Goal: Obtain resource: Download file/media

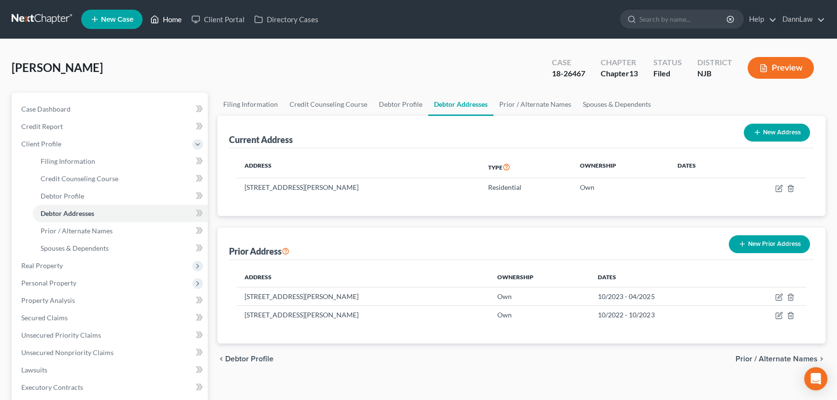
drag, startPoint x: 169, startPoint y: 20, endPoint x: 95, endPoint y: 52, distance: 81.0
click at [169, 20] on link "Home" at bounding box center [166, 19] width 41 height 17
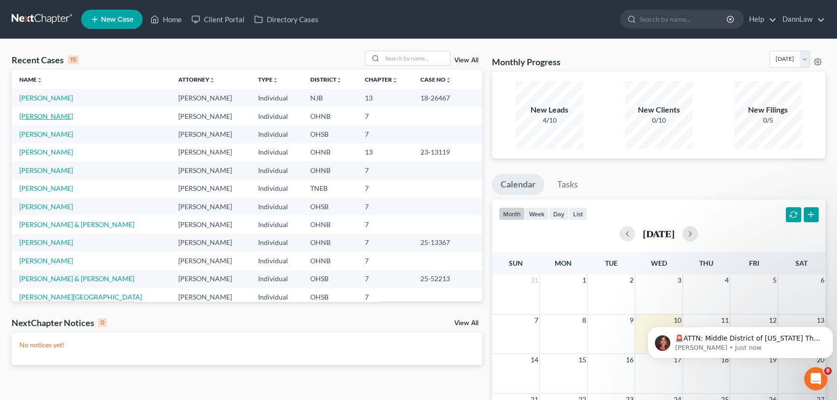
click at [63, 119] on link "[PERSON_NAME]" at bounding box center [46, 116] width 54 height 8
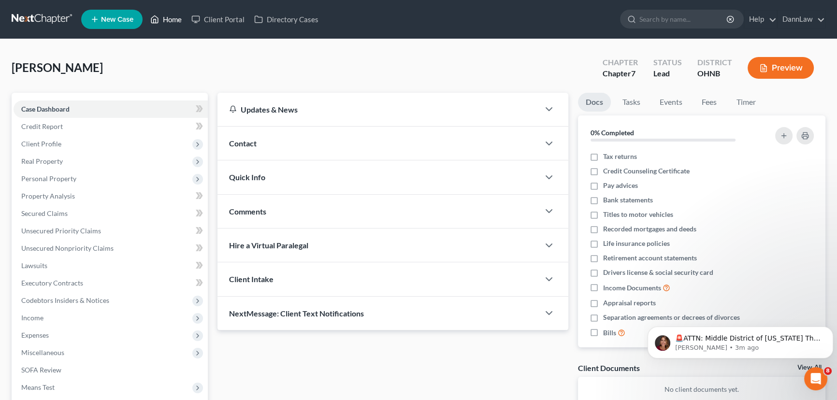
click at [181, 19] on link "Home" at bounding box center [166, 19] width 41 height 17
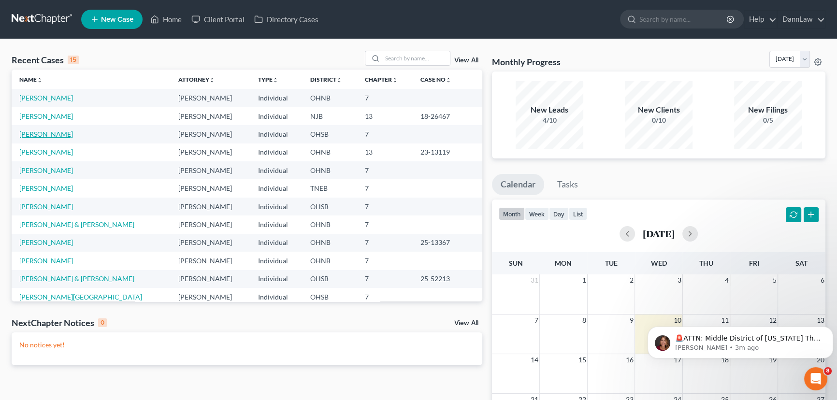
click at [50, 132] on link "[PERSON_NAME]" at bounding box center [46, 134] width 54 height 8
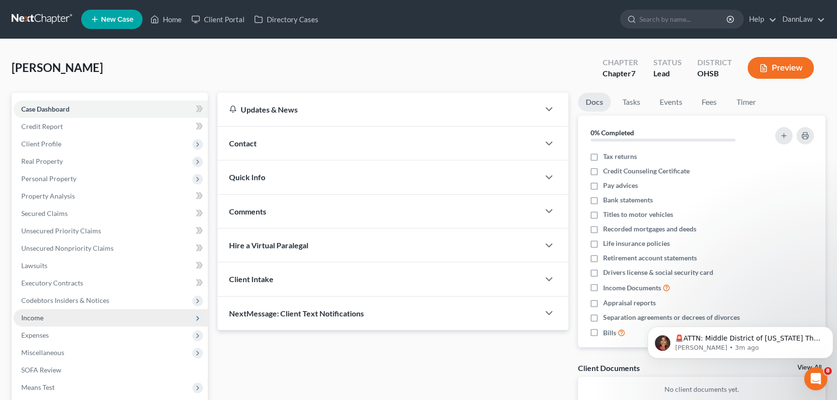
click at [41, 319] on span "Income" at bounding box center [32, 318] width 22 height 8
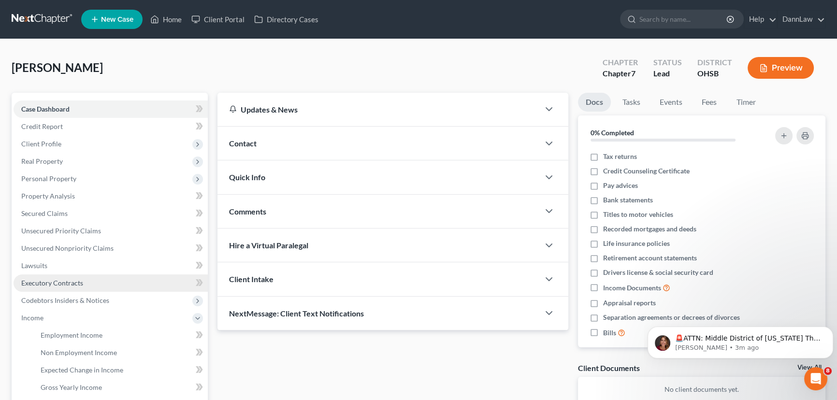
scroll to position [175, 0]
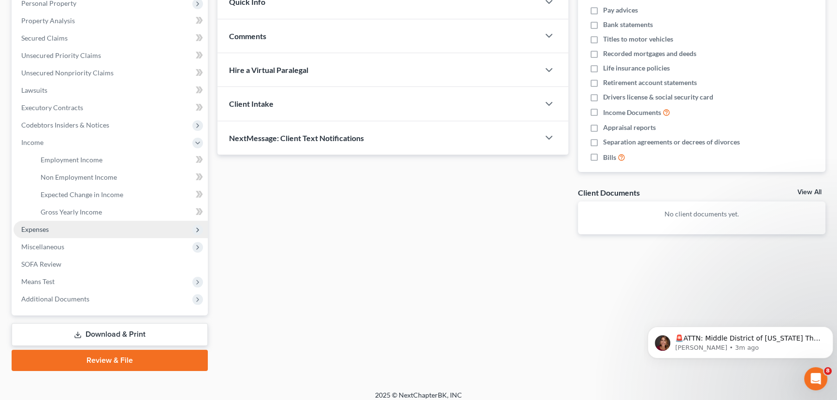
click at [51, 233] on span "Expenses" at bounding box center [111, 229] width 194 height 17
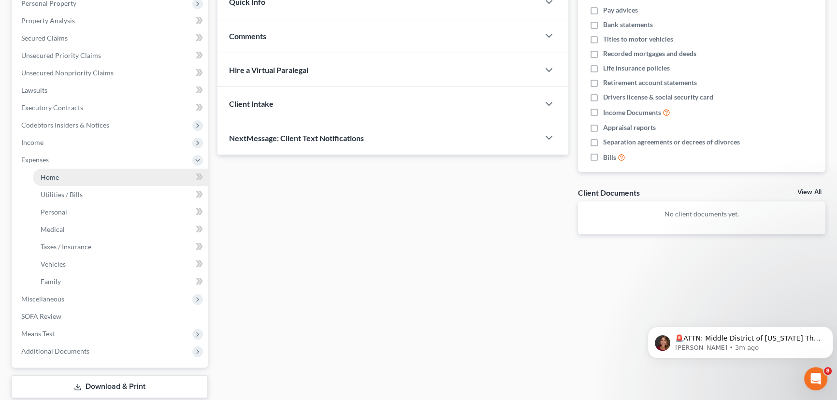
click at [73, 179] on link "Home" at bounding box center [120, 177] width 175 height 17
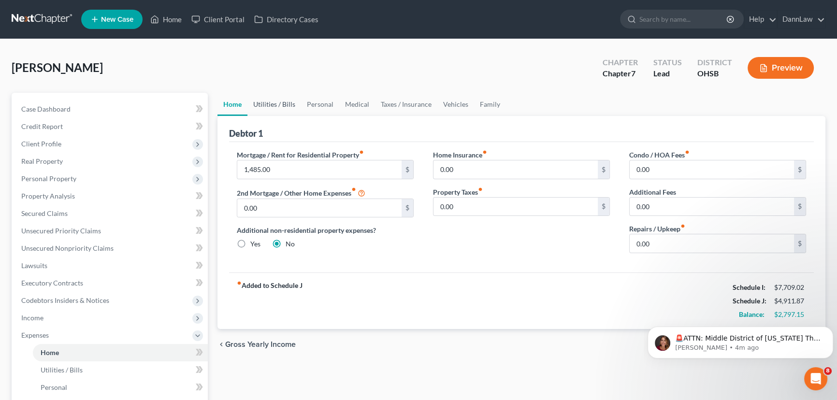
click at [277, 111] on link "Utilities / Bills" at bounding box center [275, 104] width 54 height 23
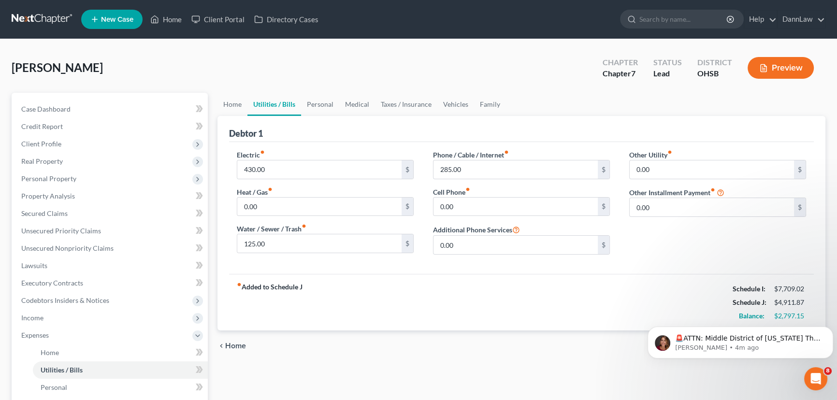
click at [277, 106] on link "Utilities / Bills" at bounding box center [275, 104] width 54 height 23
click at [328, 105] on link "Personal" at bounding box center [320, 104] width 38 height 23
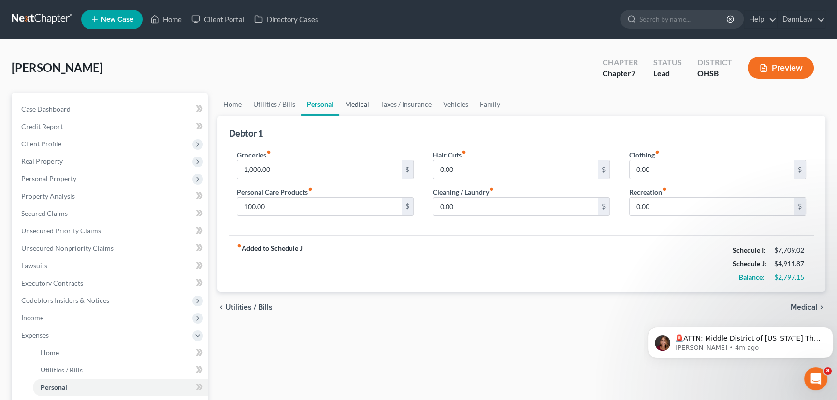
click at [363, 107] on link "Medical" at bounding box center [357, 104] width 36 height 23
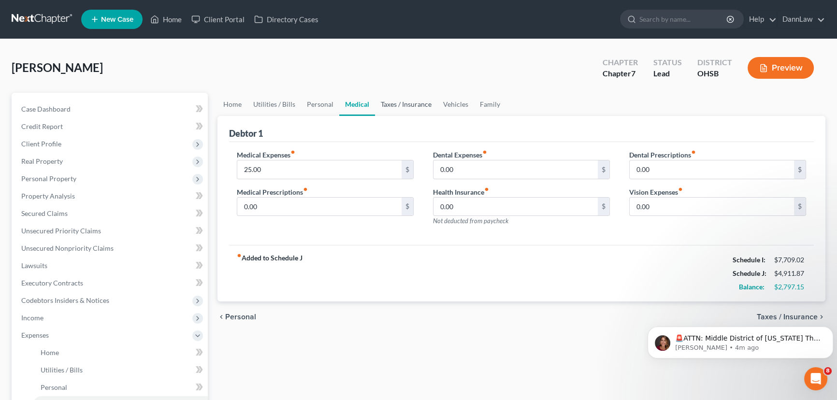
click at [389, 109] on link "Taxes / Insurance" at bounding box center [406, 104] width 62 height 23
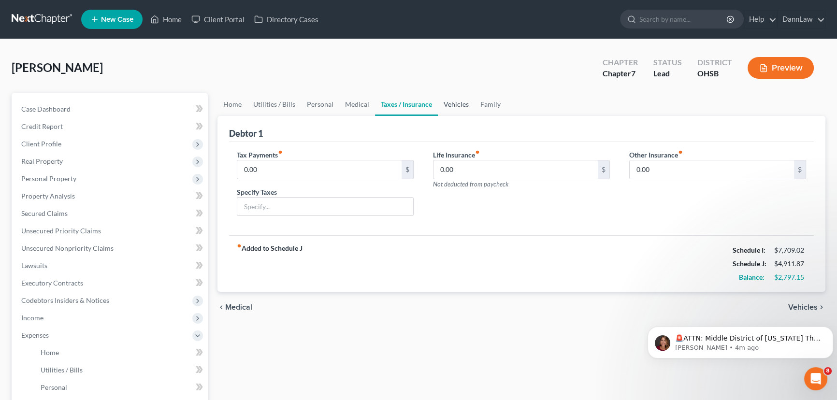
click at [454, 107] on link "Vehicles" at bounding box center [456, 104] width 37 height 23
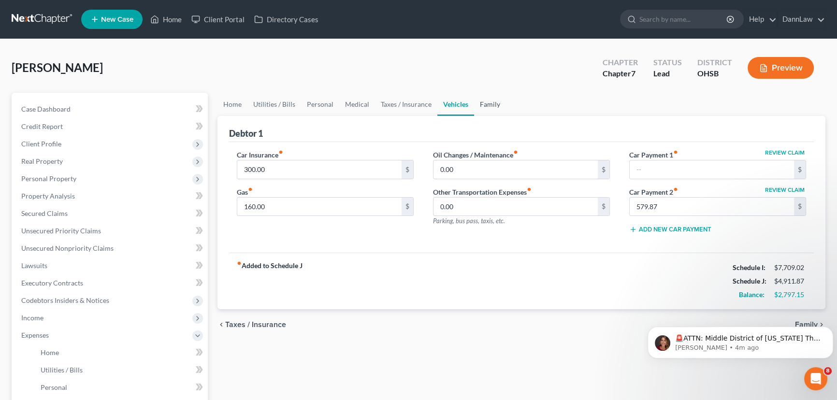
click at [478, 106] on link "Family" at bounding box center [490, 104] width 32 height 23
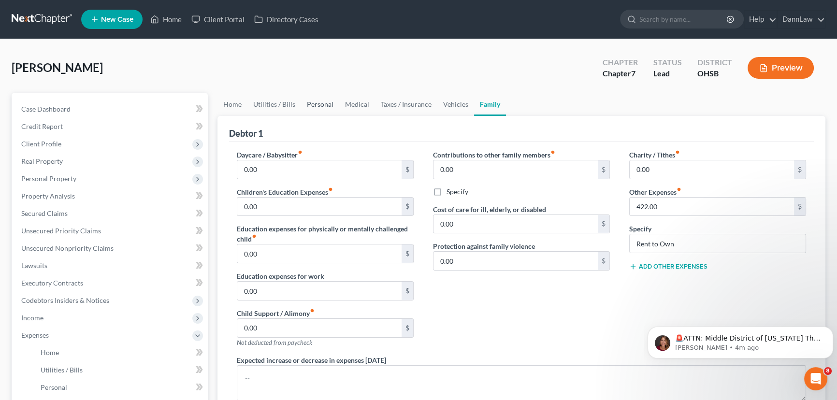
click at [314, 102] on link "Personal" at bounding box center [320, 104] width 38 height 23
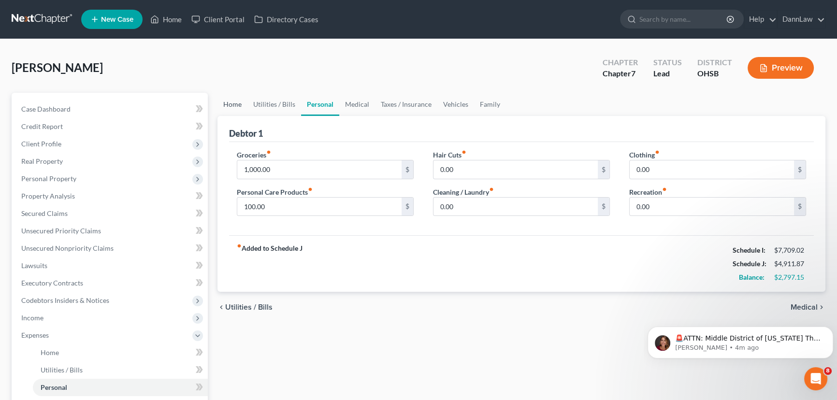
click at [235, 105] on link "Home" at bounding box center [233, 104] width 30 height 23
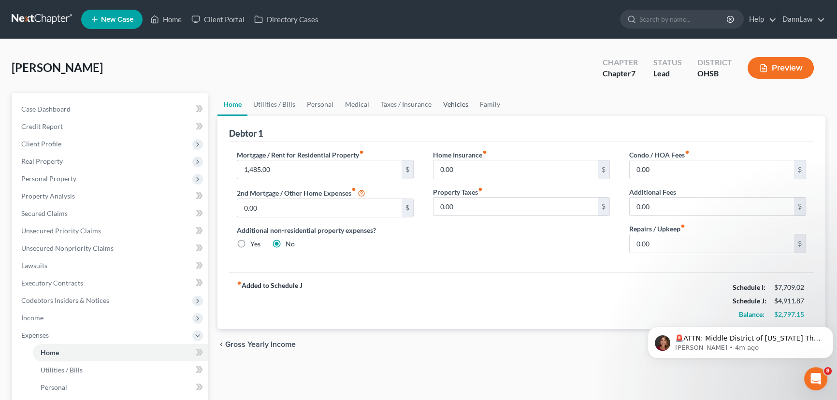
drag, startPoint x: 446, startPoint y: 104, endPoint x: 464, endPoint y: 103, distance: 17.9
click at [447, 104] on link "Vehicles" at bounding box center [455, 104] width 37 height 23
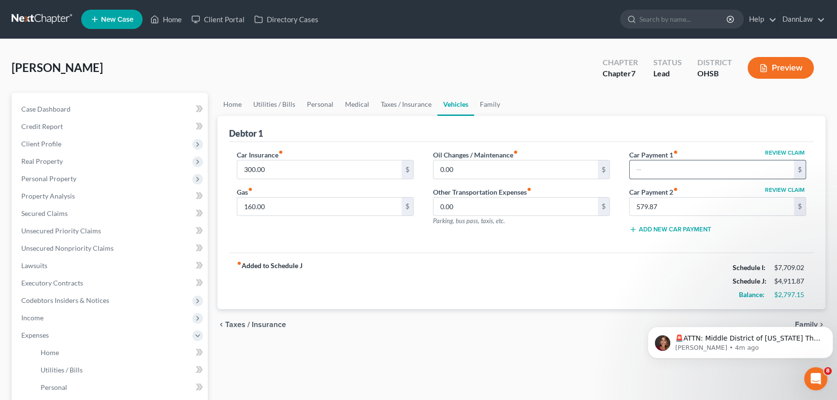
click at [648, 170] on input "text" at bounding box center [712, 169] width 164 height 18
type input "551.00"
click at [604, 250] on div "Car Insurance fiber_manual_record 300.00 $ Gas fiber_manual_record 160.00 $ Oil…" at bounding box center [521, 197] width 585 height 111
click at [556, 122] on div "Debtor 1" at bounding box center [521, 129] width 585 height 26
click at [229, 104] on link "Home" at bounding box center [233, 104] width 30 height 23
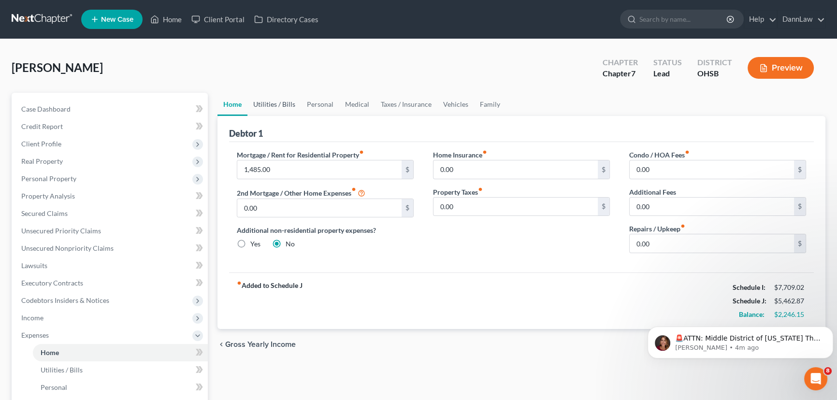
click at [274, 105] on link "Utilities / Bills" at bounding box center [275, 104] width 54 height 23
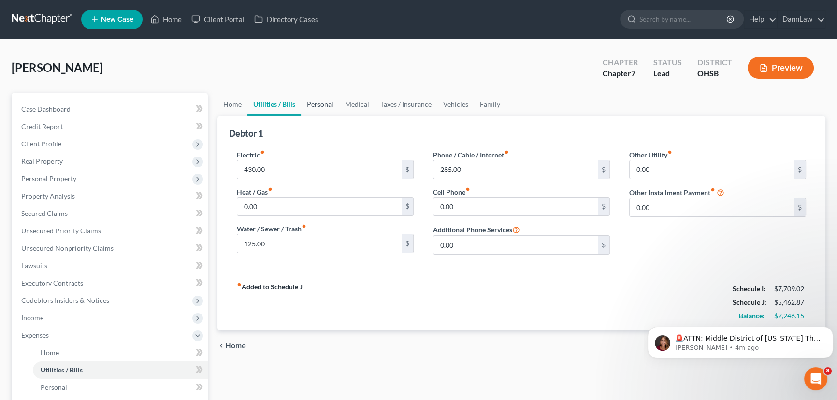
click at [321, 108] on link "Personal" at bounding box center [320, 104] width 38 height 23
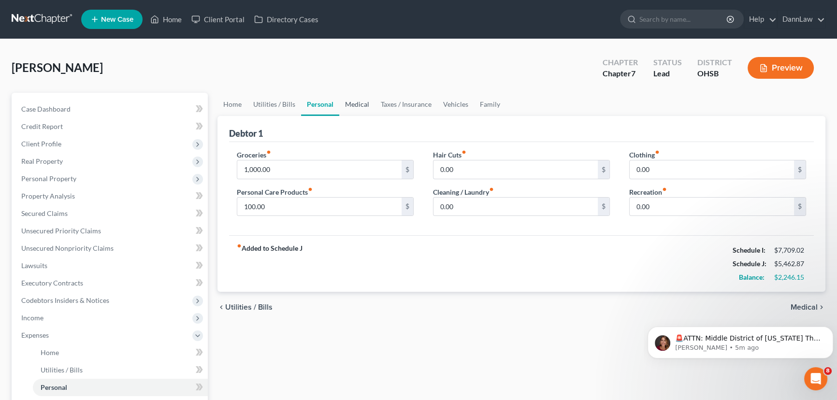
click at [352, 108] on link "Medical" at bounding box center [357, 104] width 36 height 23
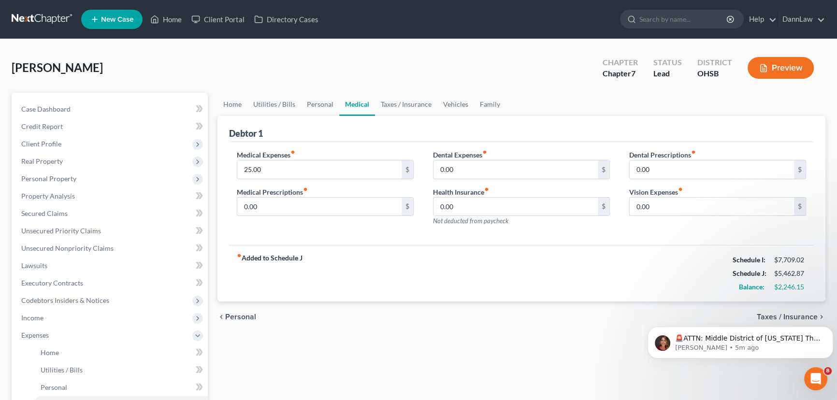
click at [152, 63] on div "[PERSON_NAME] Upgraded Chapter Chapter 7 Status Lead District [GEOGRAPHIC_DATA]…" at bounding box center [419, 72] width 814 height 42
click at [305, 106] on link "Personal" at bounding box center [320, 104] width 38 height 23
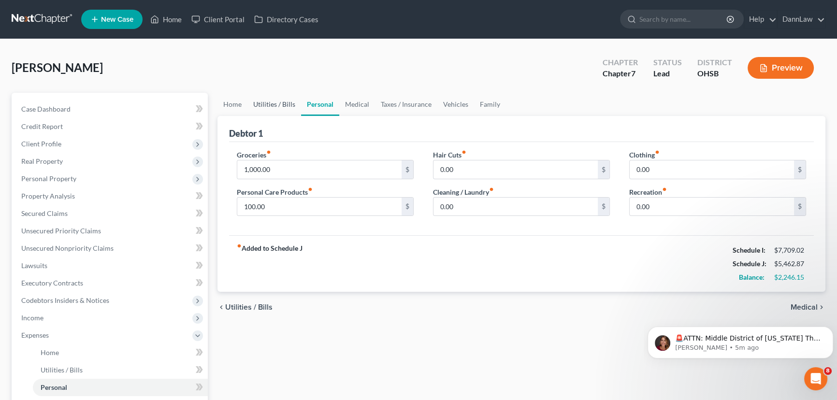
click at [284, 104] on link "Utilities / Bills" at bounding box center [275, 104] width 54 height 23
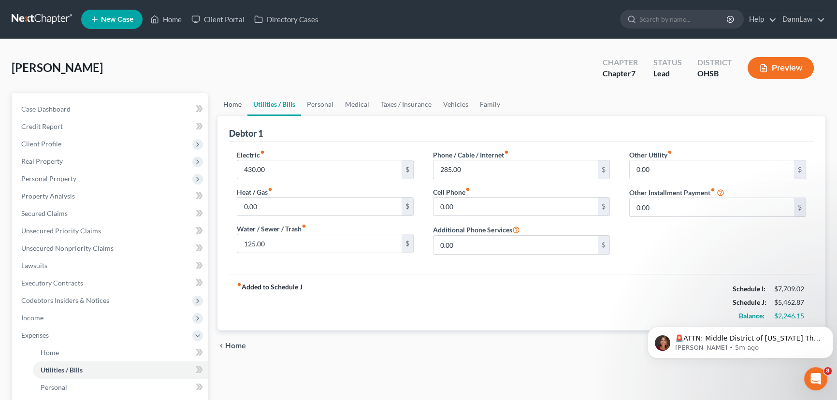
click at [225, 103] on link "Home" at bounding box center [233, 104] width 30 height 23
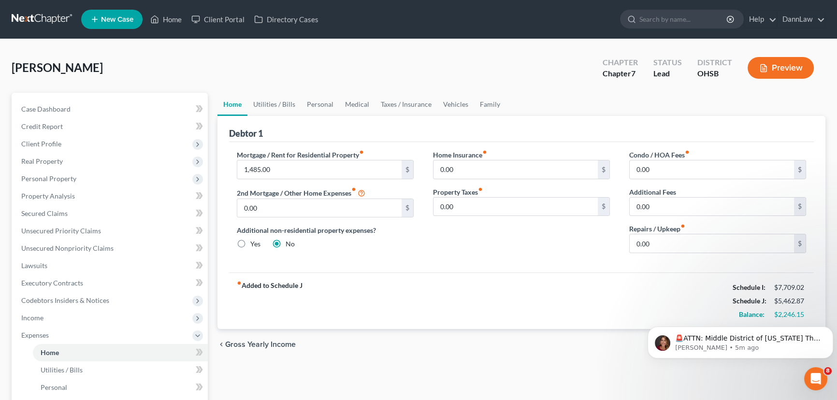
click at [226, 72] on div "[PERSON_NAME] Upgraded Chapter Chapter 7 Status Lead District [GEOGRAPHIC_DATA]…" at bounding box center [419, 72] width 814 height 42
click at [317, 62] on div "[PERSON_NAME] Upgraded Chapter Chapter 7 Status Lead District [GEOGRAPHIC_DATA]…" at bounding box center [419, 72] width 814 height 42
click at [317, 71] on div "[PERSON_NAME] Upgraded Chapter Chapter 7 Status Lead District [GEOGRAPHIC_DATA]…" at bounding box center [419, 72] width 814 height 42
click at [64, 211] on span "Secured Claims" at bounding box center [44, 213] width 46 height 8
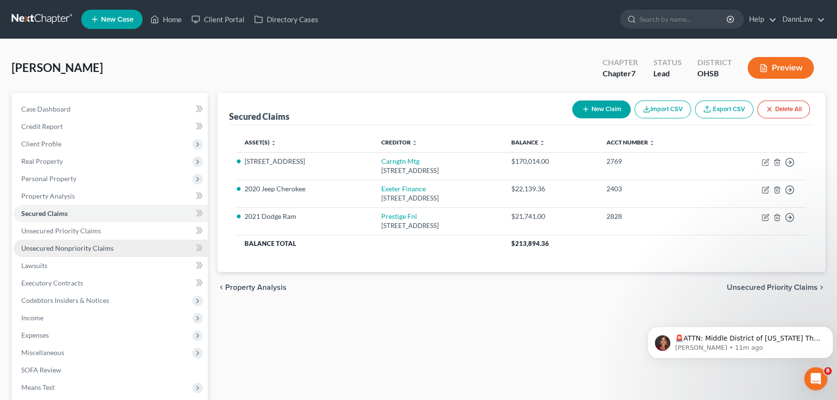
click at [97, 247] on span "Unsecured Nonpriority Claims" at bounding box center [67, 248] width 92 height 8
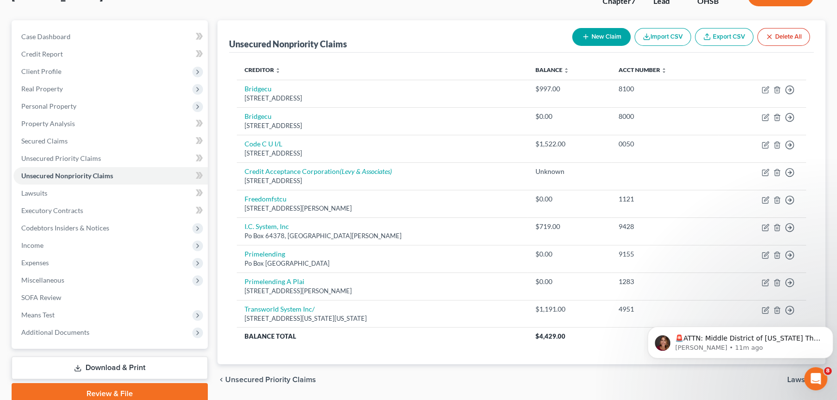
scroll to position [87, 0]
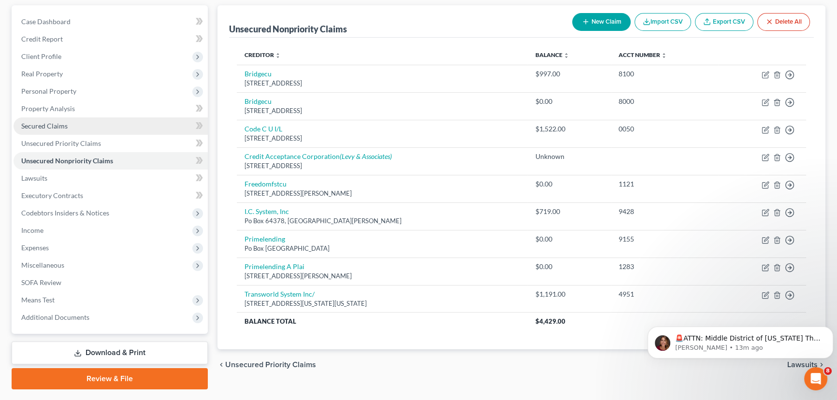
click at [51, 130] on link "Secured Claims" at bounding box center [111, 125] width 194 height 17
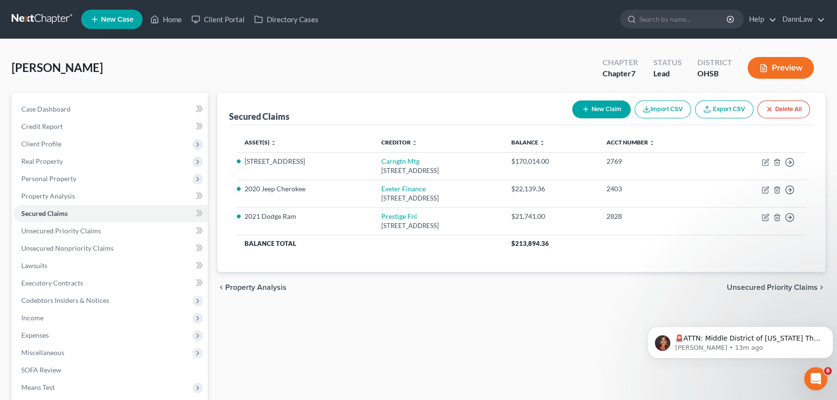
click at [201, 70] on div "[PERSON_NAME] Upgraded Chapter Chapter 7 Status Lead District [GEOGRAPHIC_DATA]…" at bounding box center [419, 72] width 814 height 42
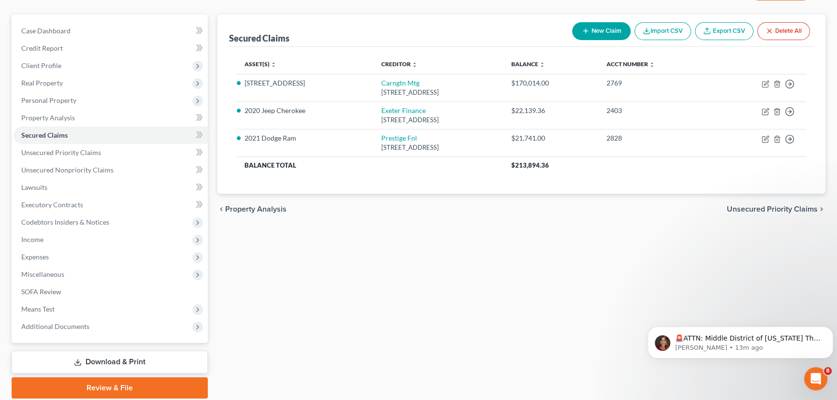
scroll to position [87, 0]
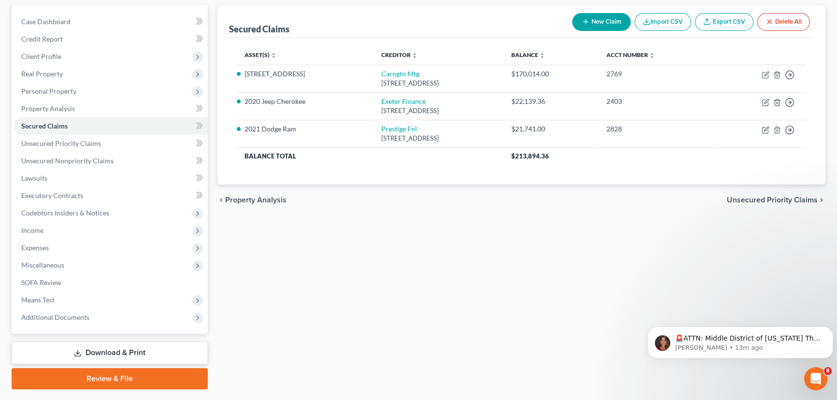
click at [244, 224] on div "Secured Claims New Claim Import CSV Export CSV Delete All Asset(s) expand_more …" at bounding box center [522, 197] width 618 height 384
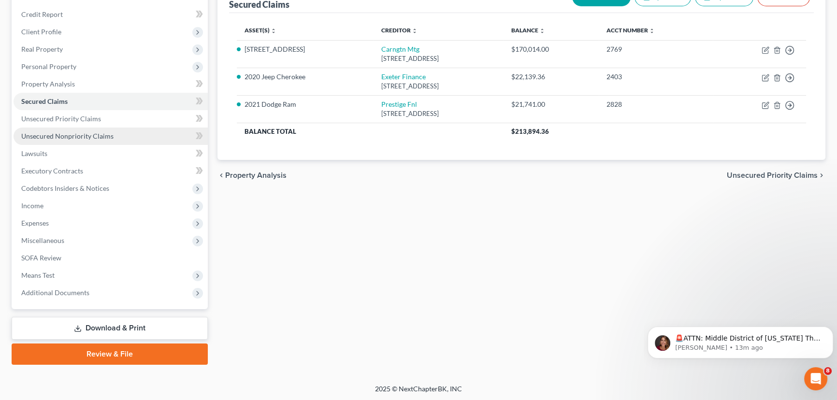
click at [61, 139] on link "Unsecured Nonpriority Claims" at bounding box center [111, 136] width 194 height 17
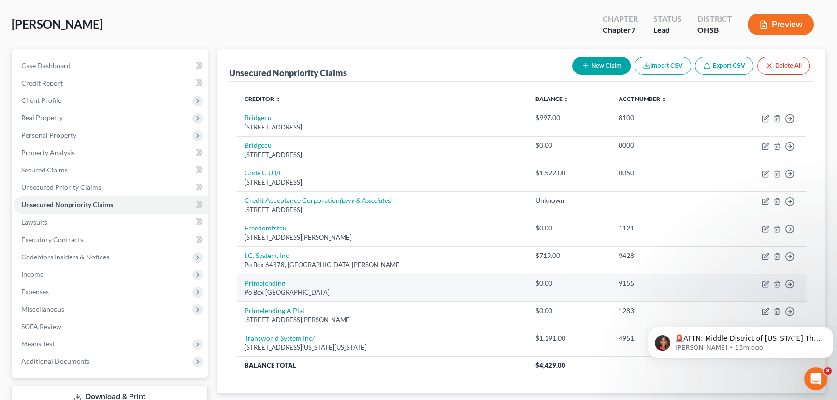
scroll to position [87, 0]
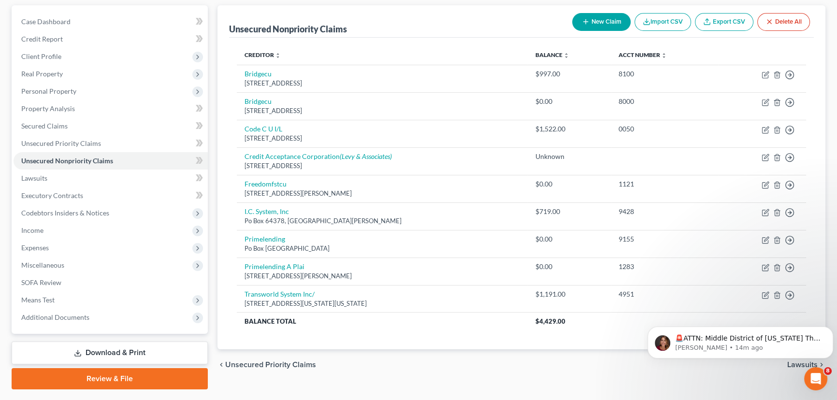
click at [145, 355] on link "Download & Print" at bounding box center [110, 353] width 196 height 23
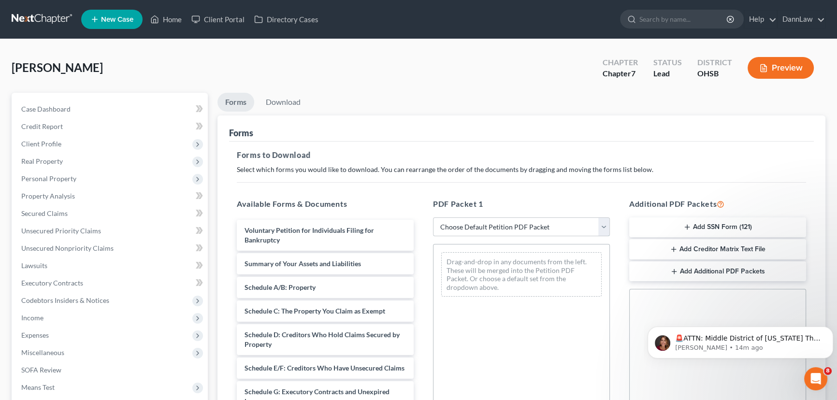
click at [603, 233] on select "Choose Default Petition PDF Packet Complete Bankruptcy Petition (all forms and …" at bounding box center [521, 227] width 177 height 19
click at [523, 145] on div "Forms to Download Select which forms you would like to download. You can rearra…" at bounding box center [521, 336] width 585 height 388
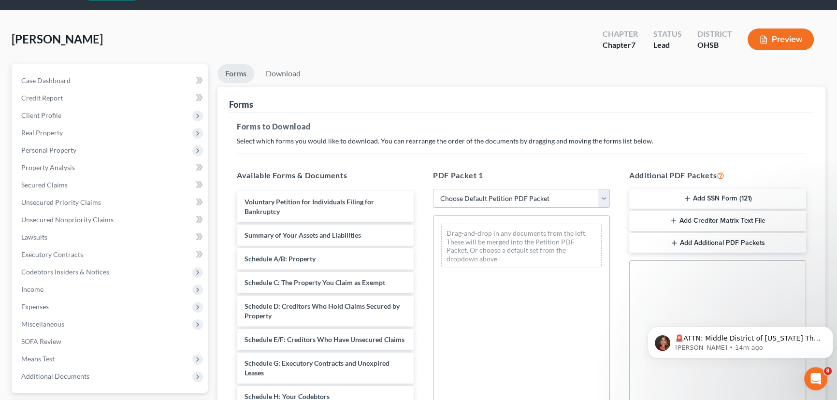
scroll to position [44, 0]
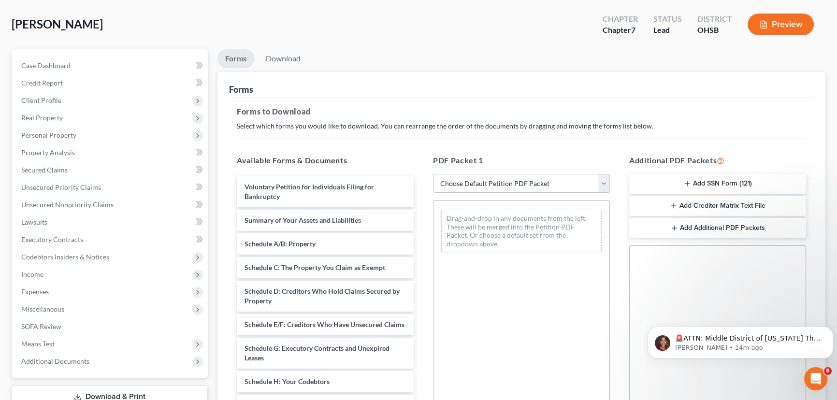
click at [523, 155] on h5 "PDF Packet 1" at bounding box center [521, 161] width 177 height 12
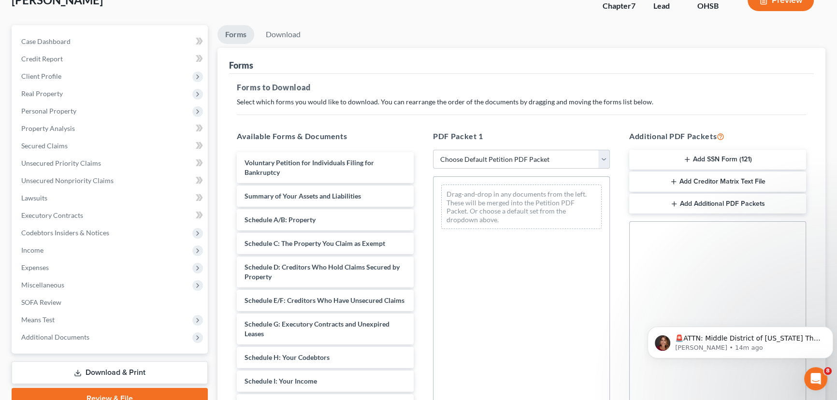
scroll to position [87, 0]
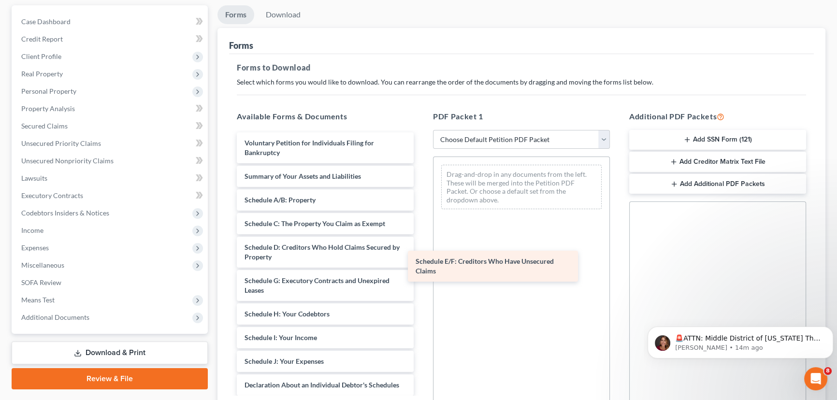
drag, startPoint x: 307, startPoint y: 285, endPoint x: 478, endPoint y: 267, distance: 172.1
click at [422, 267] on div "Schedule E/F: Creditors Who Have Unsecured Claims Voluntary Petition for Indivi…" at bounding box center [325, 366] width 192 height 468
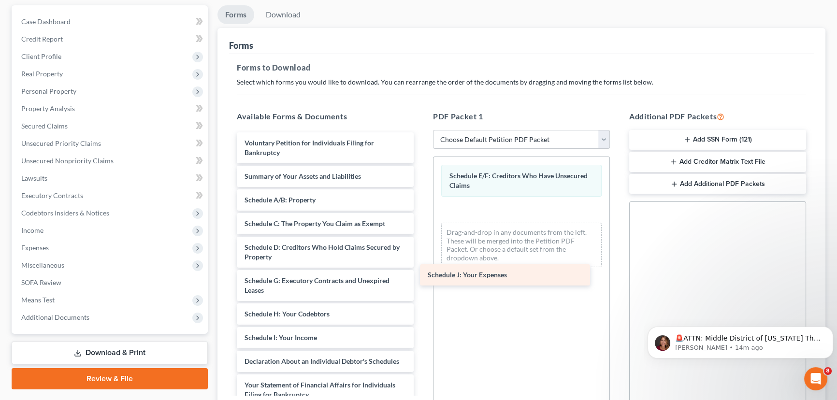
drag, startPoint x: 292, startPoint y: 364, endPoint x: 475, endPoint y: 278, distance: 202.0
click at [422, 278] on div "Schedule J: Your Expenses Voluntary Petition for Individuals Filing for Bankrup…" at bounding box center [325, 354] width 192 height 444
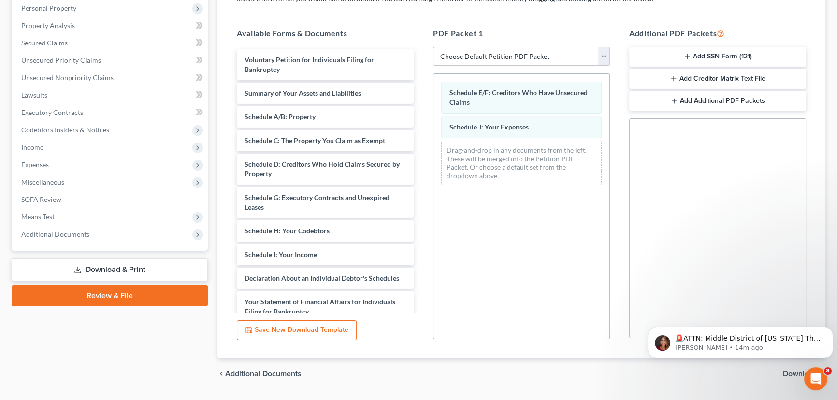
scroll to position [196, 0]
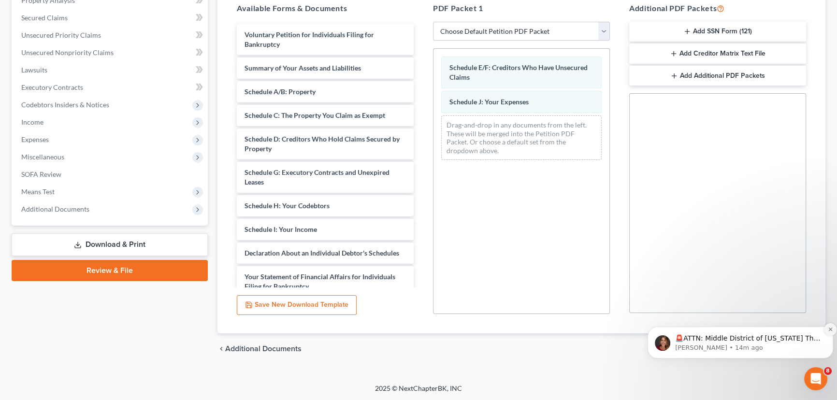
click at [830, 328] on icon "Dismiss notification" at bounding box center [830, 329] width 5 height 5
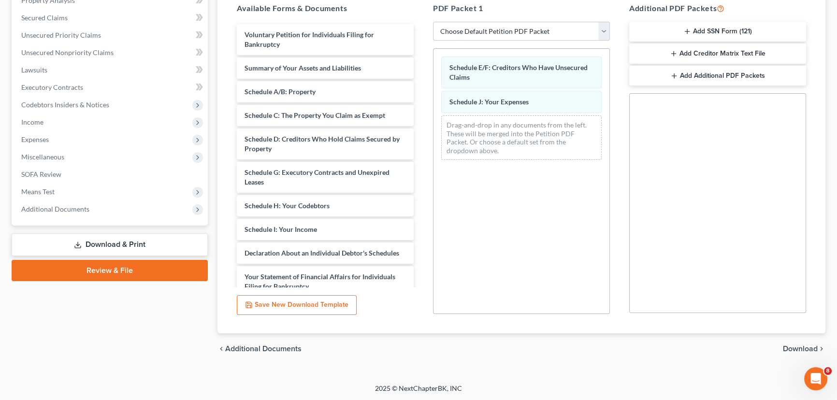
click at [803, 349] on span "Download" at bounding box center [800, 349] width 35 height 8
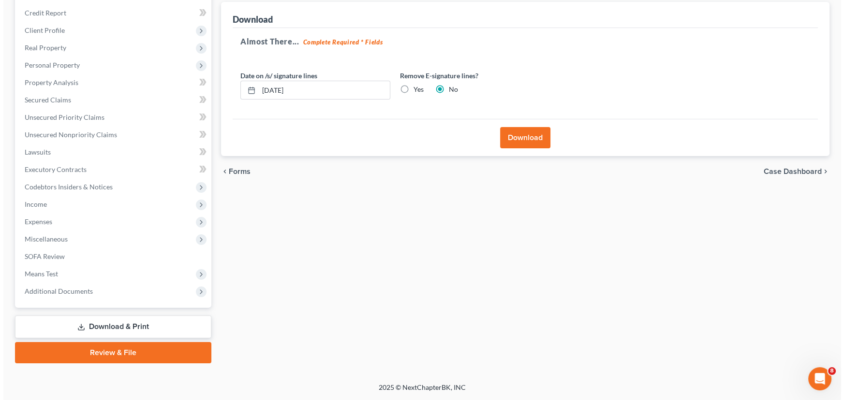
scroll to position [112, 0]
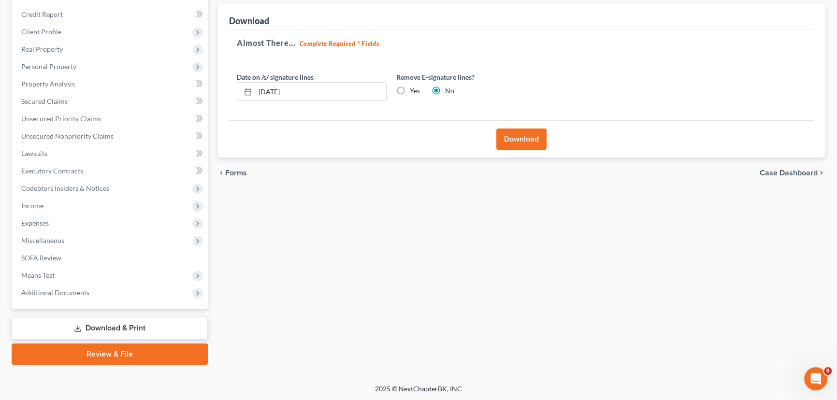
click at [517, 143] on button "Download" at bounding box center [521, 139] width 50 height 21
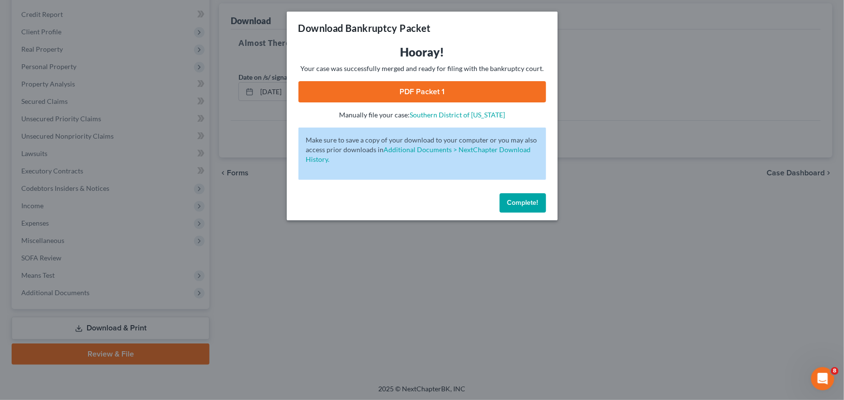
click at [482, 92] on link "PDF Packet 1" at bounding box center [422, 91] width 248 height 21
